Goal: Information Seeking & Learning: Learn about a topic

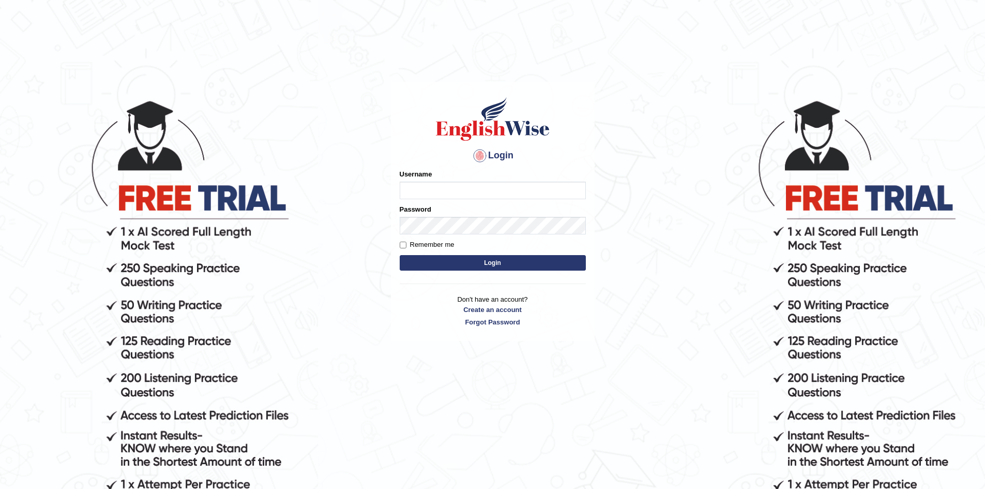
click at [436, 199] on input "Username" at bounding box center [493, 190] width 186 height 18
type input "sopheakdey"
click at [400, 255] on button "Login" at bounding box center [493, 263] width 186 height 16
click at [517, 270] on button "Login" at bounding box center [493, 263] width 186 height 16
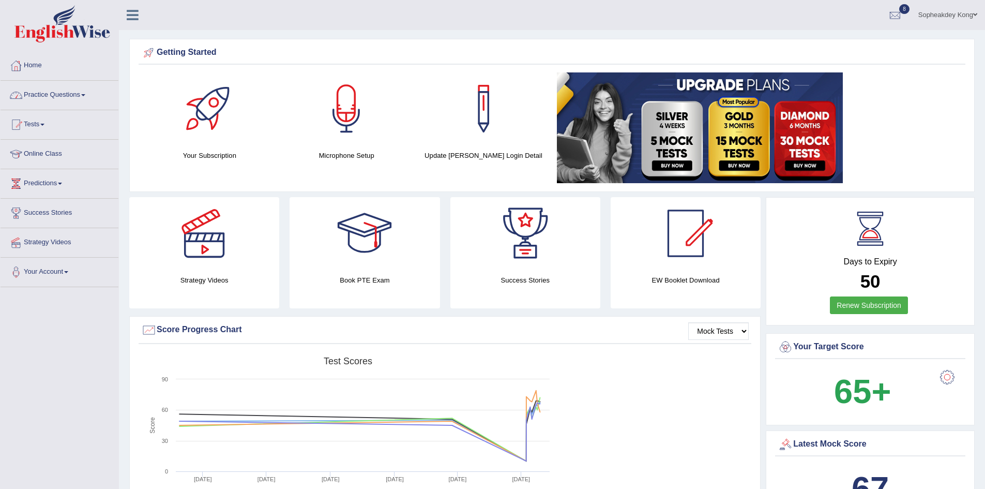
click at [65, 94] on link "Practice Questions" at bounding box center [60, 94] width 118 height 26
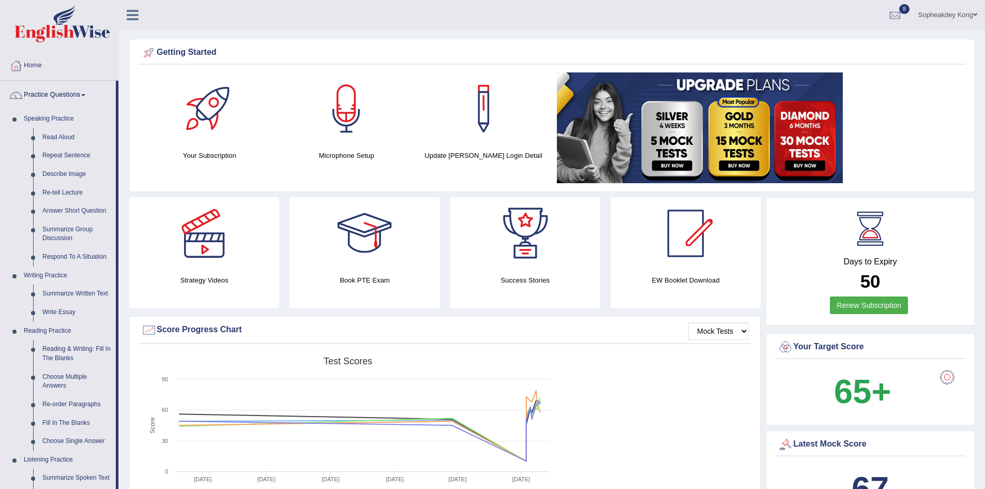
scroll to position [52, 0]
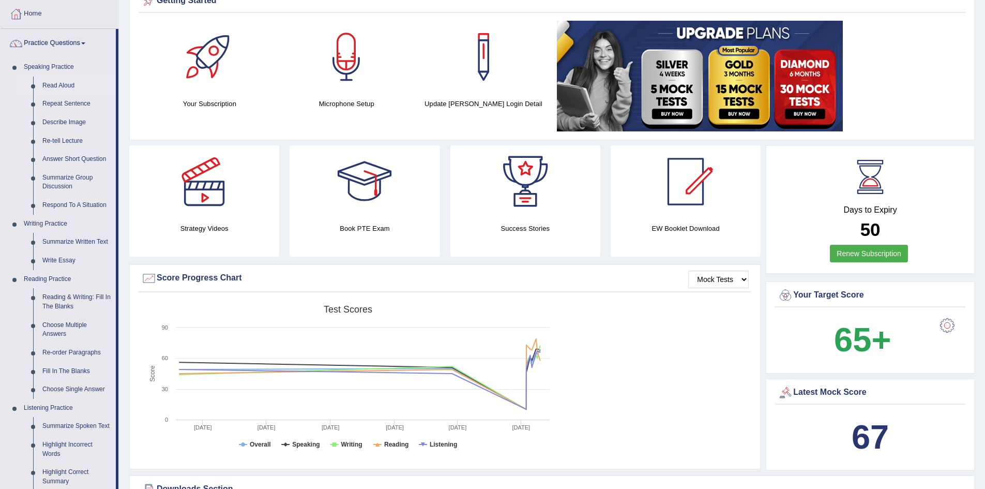
click at [65, 80] on link "Read Aloud" at bounding box center [77, 86] width 78 height 19
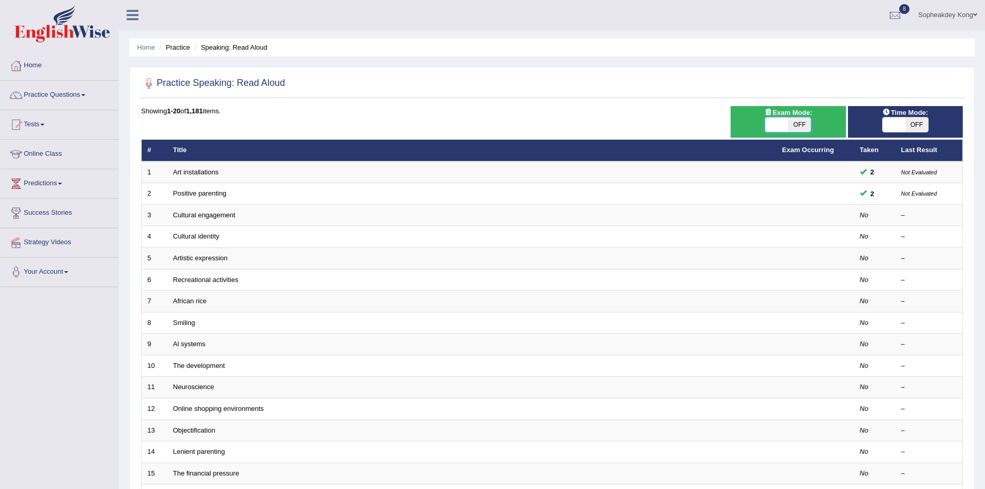
click at [769, 126] on span at bounding box center [776, 124] width 23 height 14
checkbox input "true"
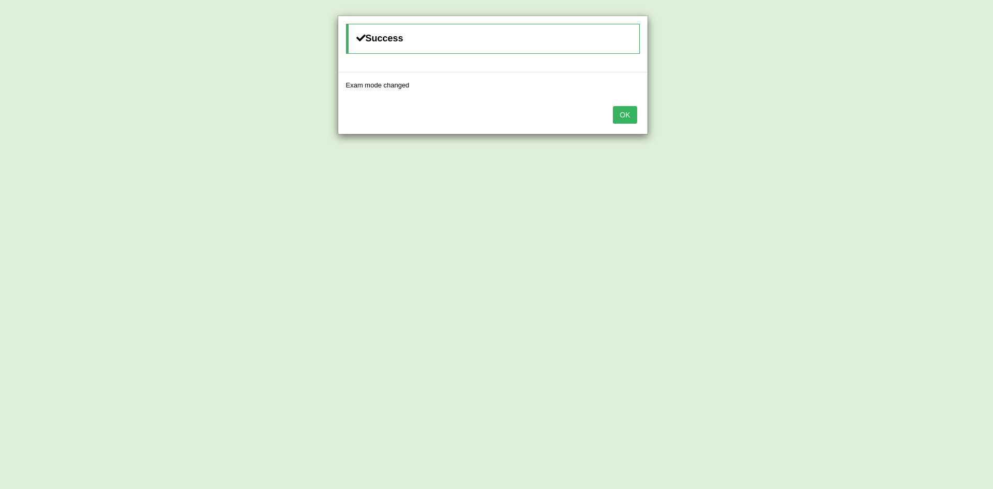
click at [618, 116] on button "OK" at bounding box center [625, 115] width 24 height 18
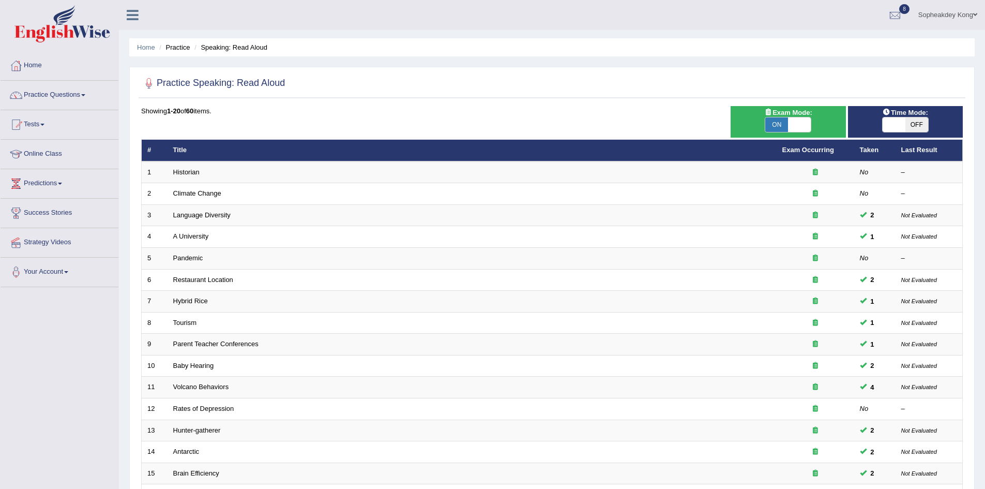
click at [883, 125] on span at bounding box center [894, 124] width 23 height 14
checkbox input "true"
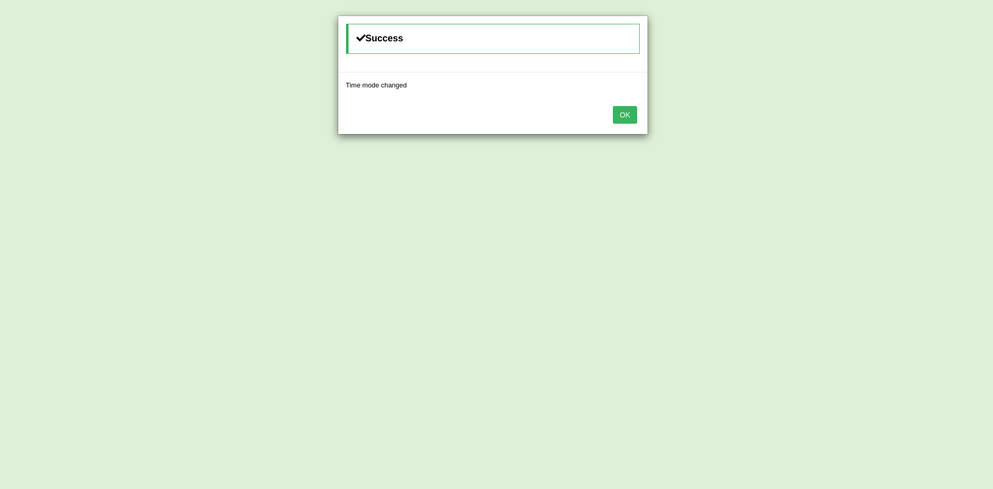
click at [618, 112] on button "OK" at bounding box center [625, 115] width 24 height 18
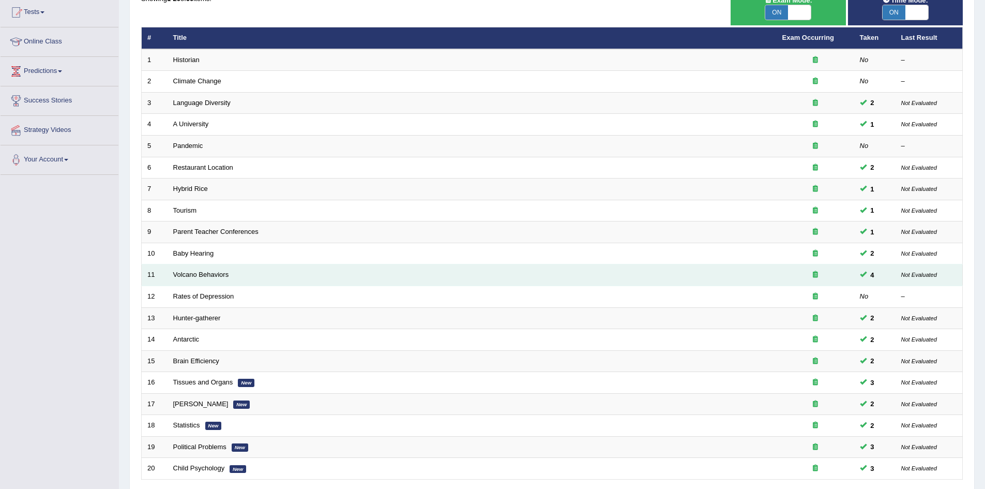
scroll to position [41, 0]
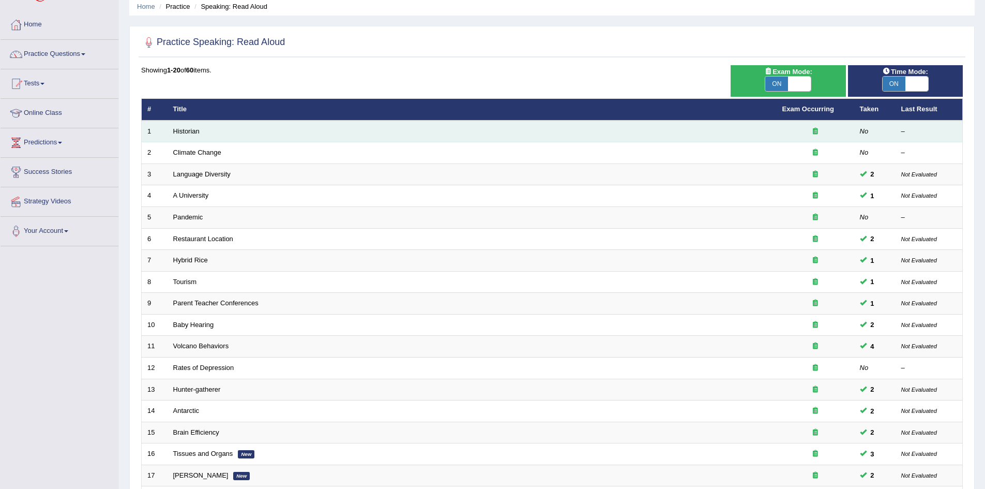
click at [209, 140] on td "Historian" at bounding box center [472, 131] width 609 height 22
click at [191, 132] on link "Historian" at bounding box center [186, 131] width 26 height 8
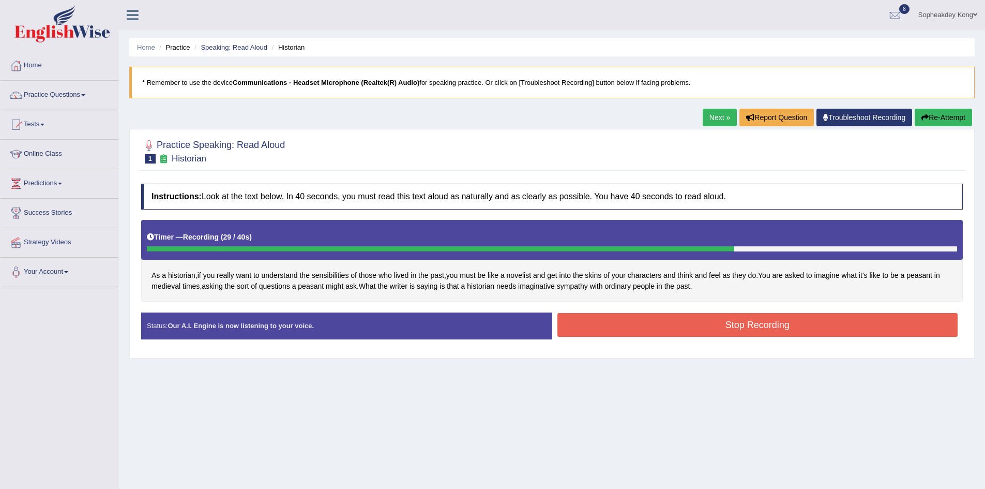
click at [716, 318] on button "Stop Recording" at bounding box center [757, 325] width 401 height 24
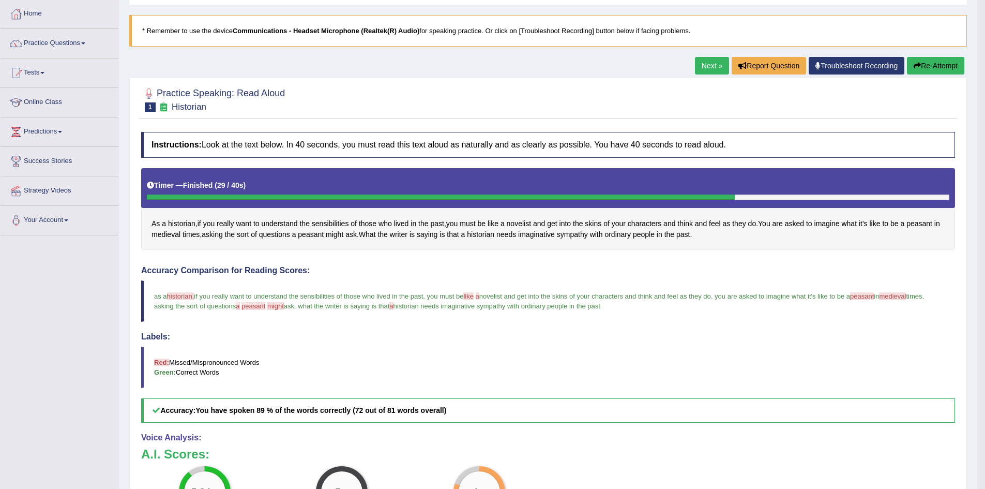
scroll to position [103, 0]
